Goal: Task Accomplishment & Management: Complete application form

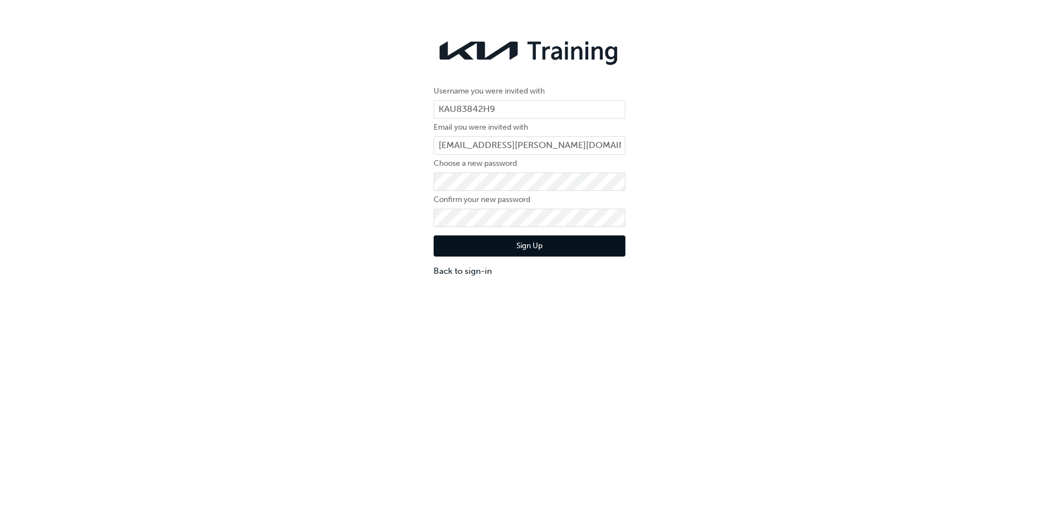
click at [547, 245] on button "Sign Up" at bounding box center [530, 245] width 192 height 21
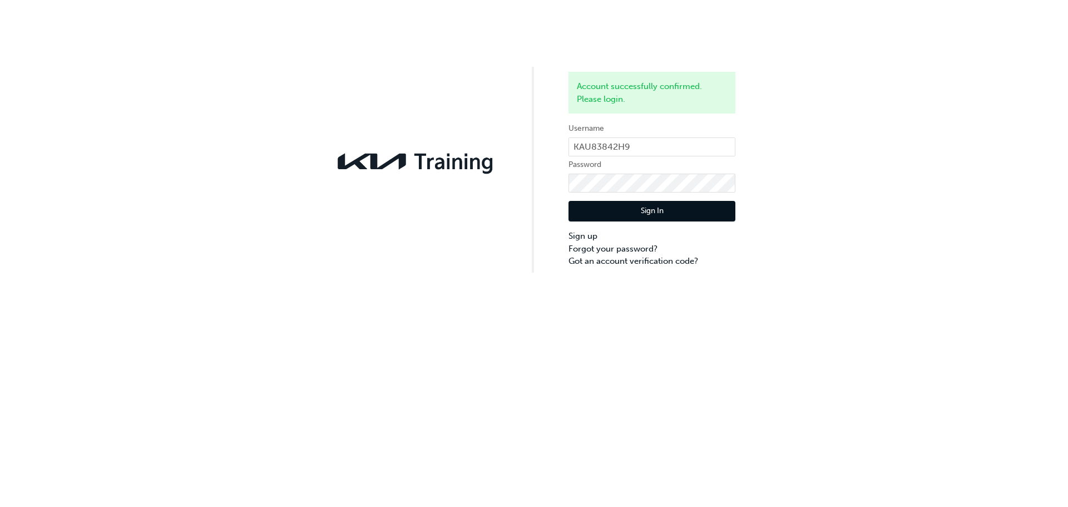
click at [635, 205] on button "Sign In" at bounding box center [651, 211] width 167 height 21
